Goal: Navigation & Orientation: Find specific page/section

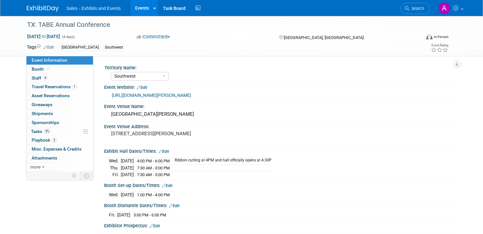
select select "Southwest"
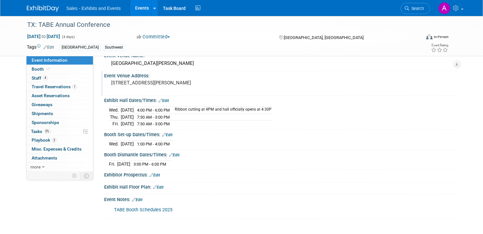
scroll to position [41, 0]
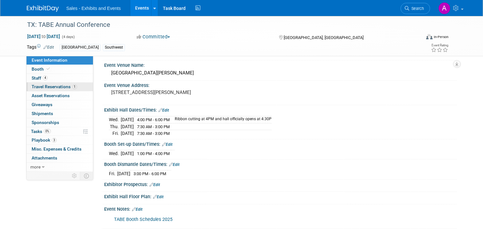
click at [41, 87] on span "Travel Reservations 1" at bounding box center [54, 86] width 45 height 5
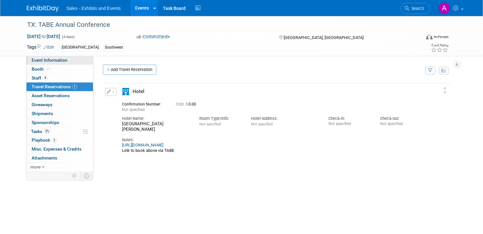
click at [53, 62] on span "Event Information" at bounding box center [50, 59] width 36 height 5
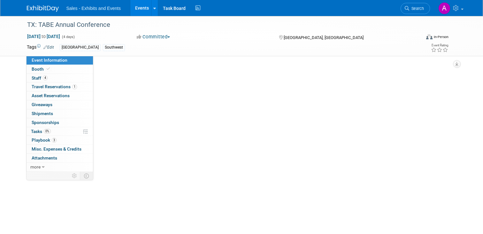
select select "Southwest"
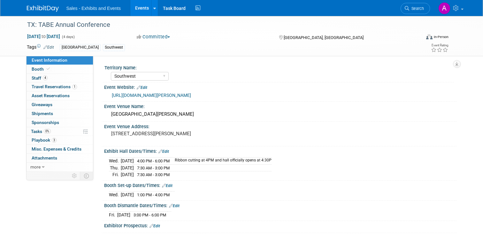
click at [39, 6] on img at bounding box center [43, 8] width 32 height 6
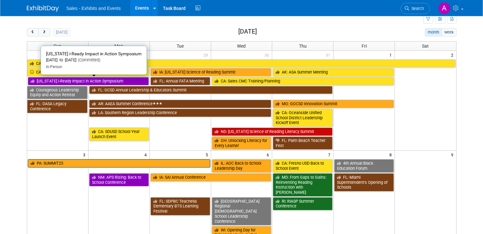
scroll to position [20, 0]
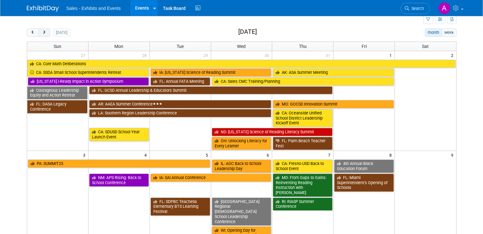
click at [47, 34] on button "next" at bounding box center [44, 32] width 12 height 8
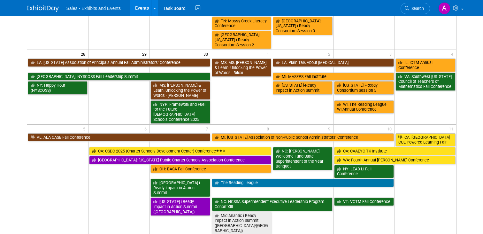
scroll to position [363, 0]
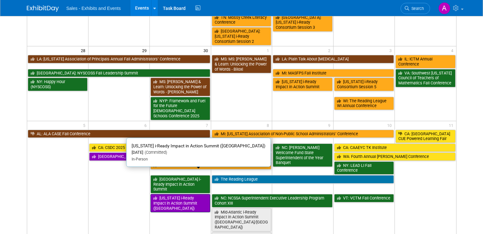
click at [182, 194] on link "[US_STATE] i-Ready Impact in Action Summit ([GEOGRAPHIC_DATA])" at bounding box center [180, 203] width 60 height 18
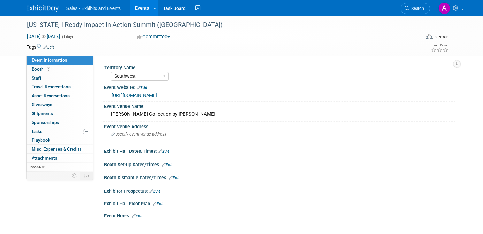
select select "Southwest"
click at [45, 85] on span "Travel Reservations 0" at bounding box center [51, 86] width 39 height 5
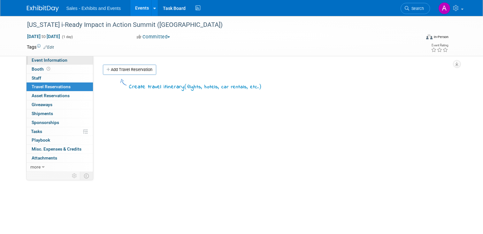
click at [38, 62] on span "Event Information" at bounding box center [50, 59] width 36 height 5
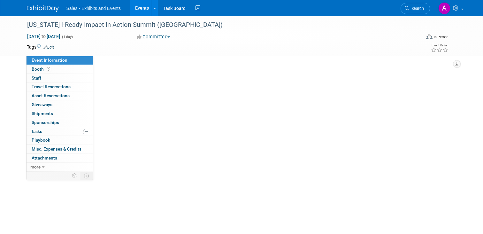
select select "Southwest"
